Goal: Find specific page/section: Find specific page/section

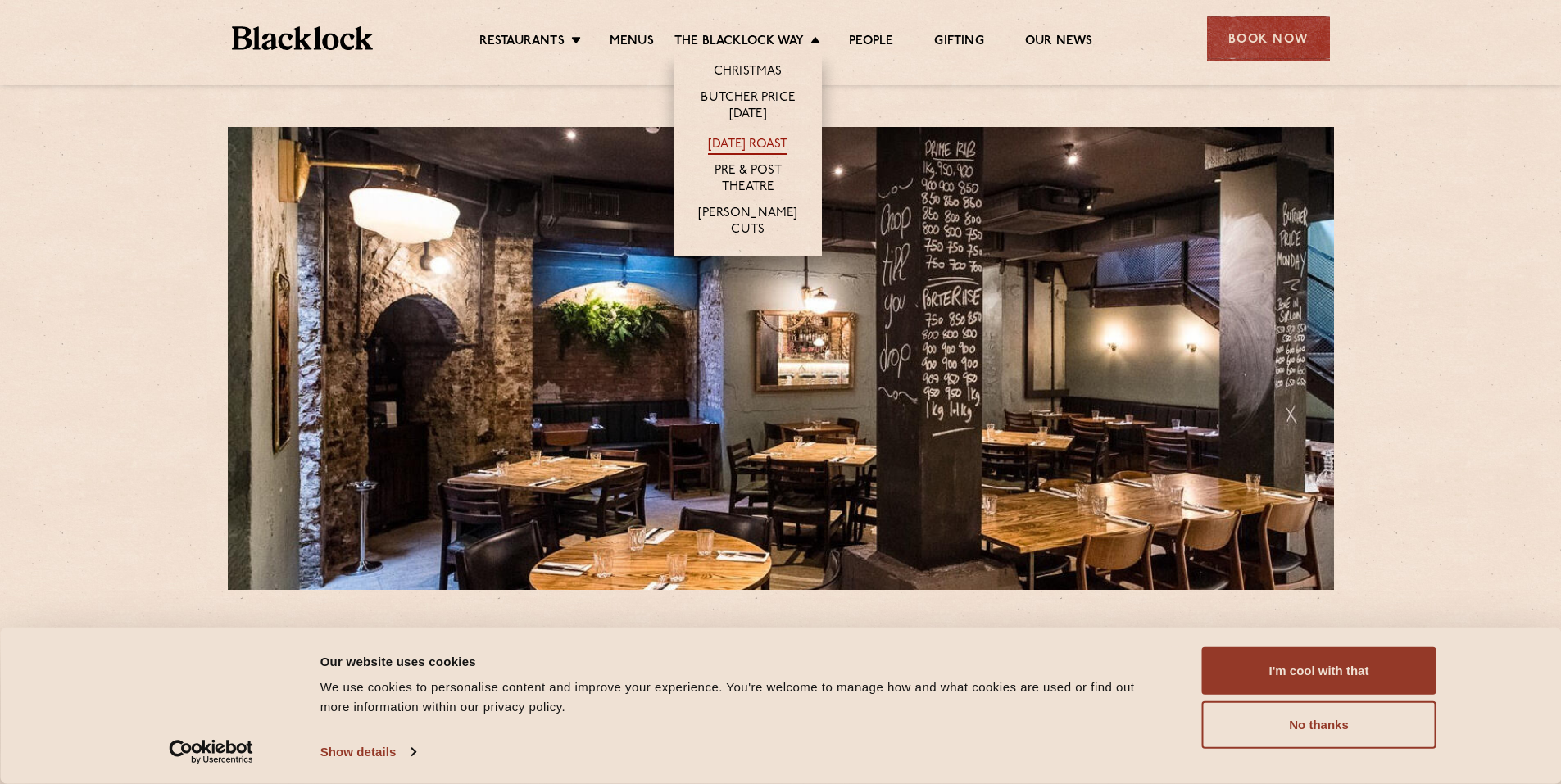
click at [742, 138] on link "[DATE] Roast" at bounding box center [748, 146] width 79 height 18
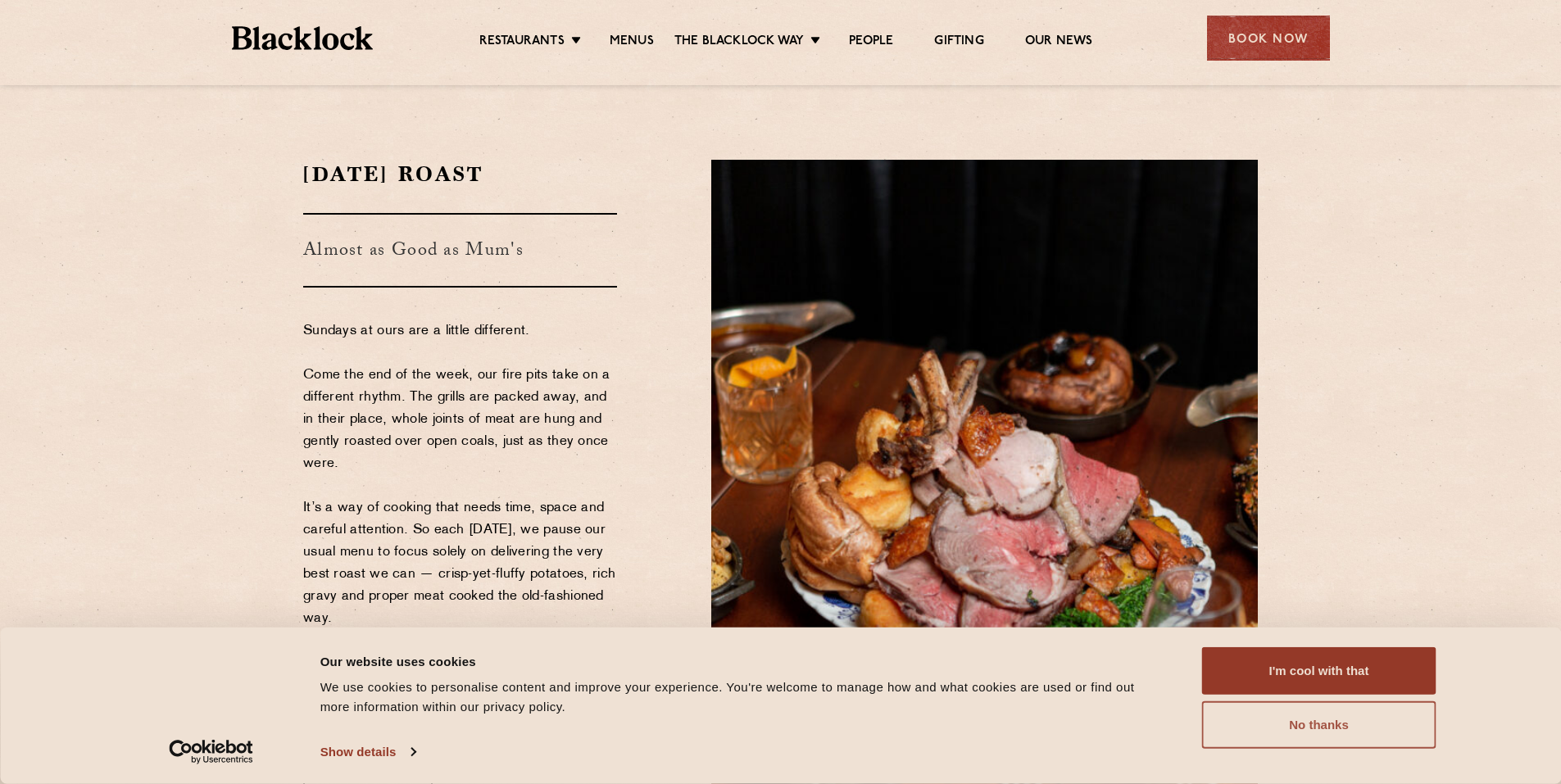
click at [1299, 721] on button "No thanks" at bounding box center [1319, 725] width 234 height 48
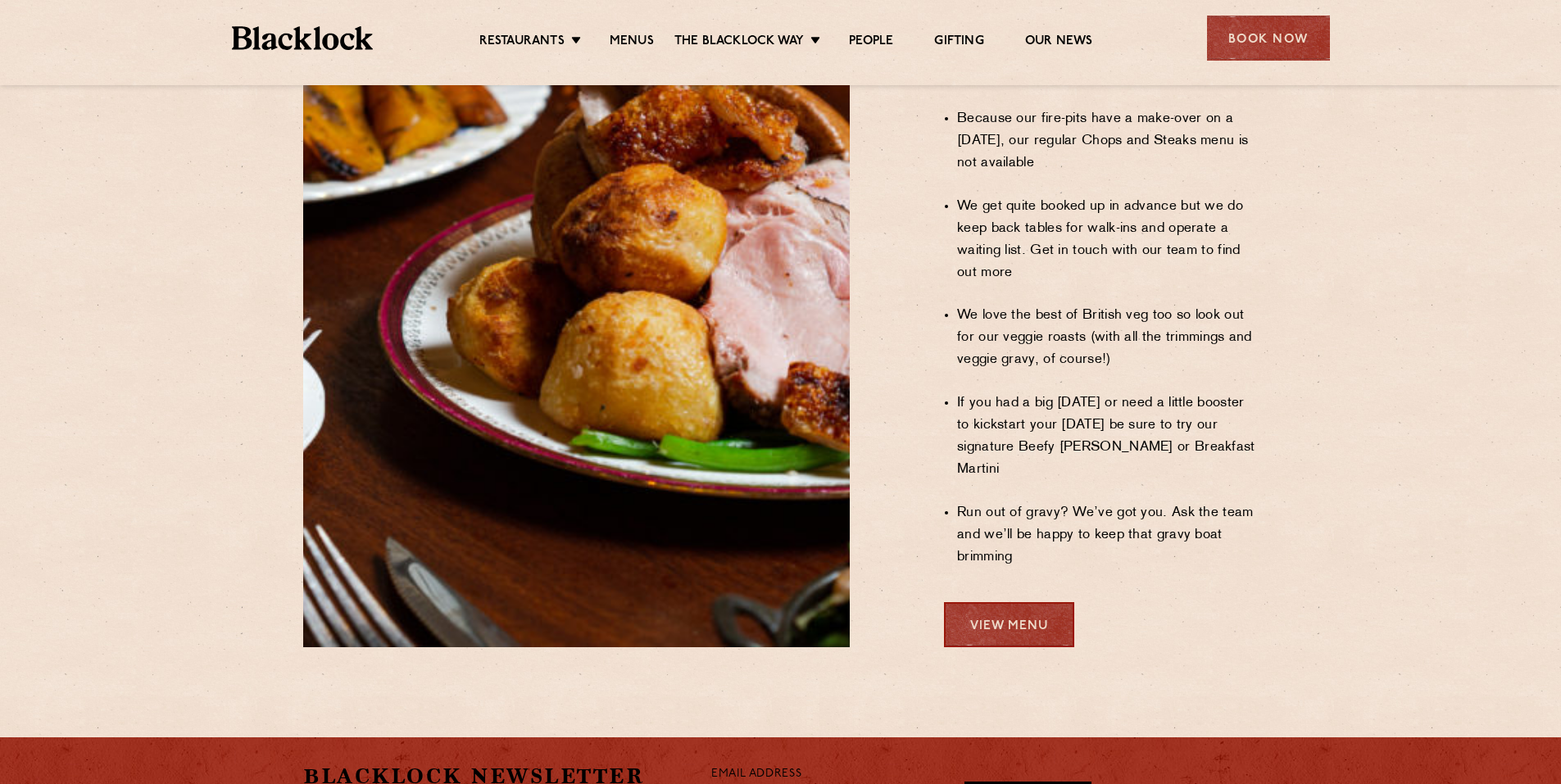
scroll to position [1467, 0]
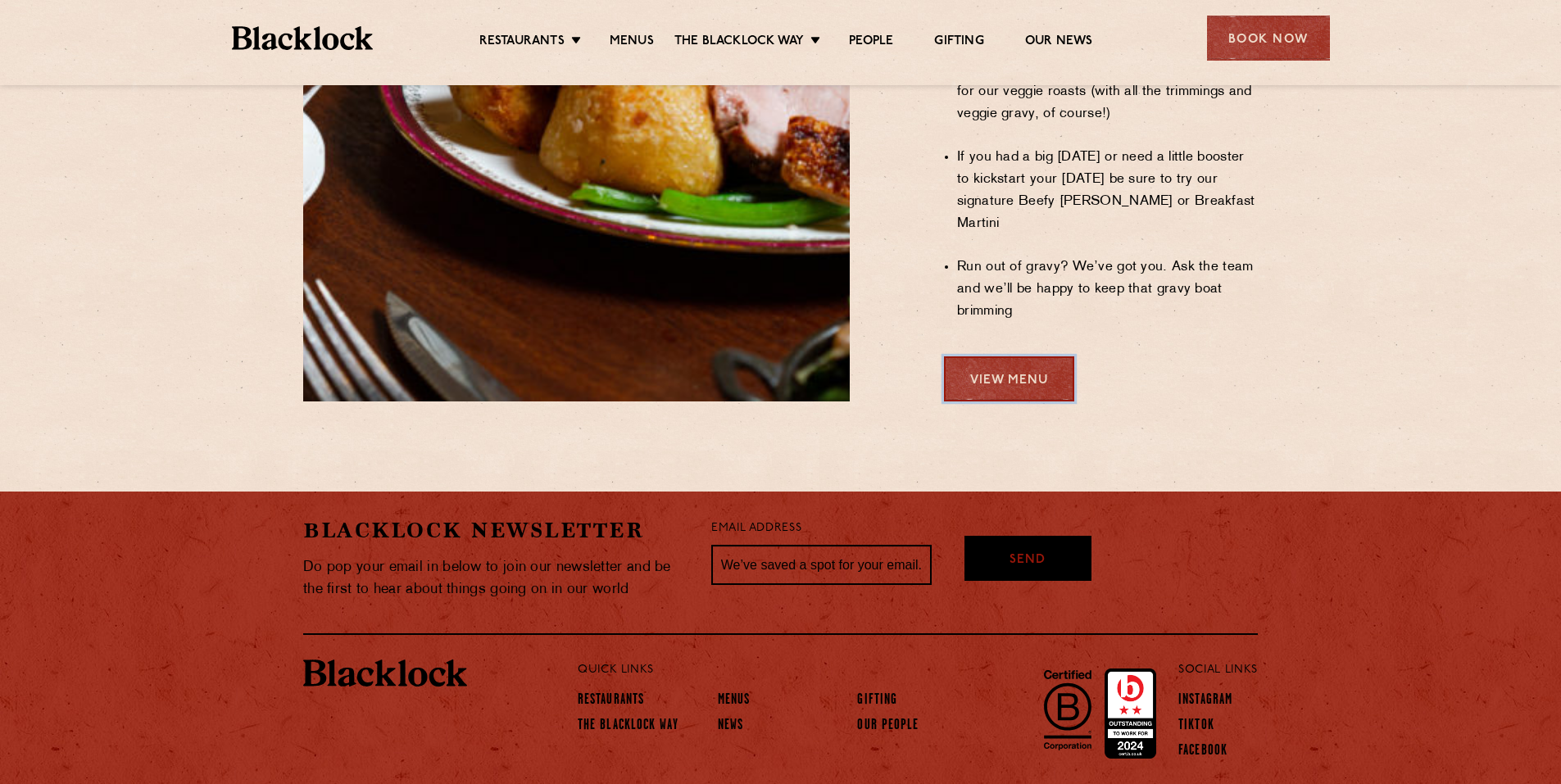
click at [990, 357] on link "View Menu" at bounding box center [1009, 379] width 130 height 45
